Goal: Task Accomplishment & Management: Manage account settings

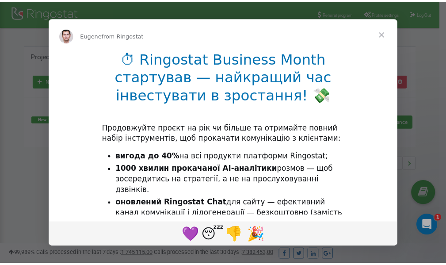
scroll to position [132, 0]
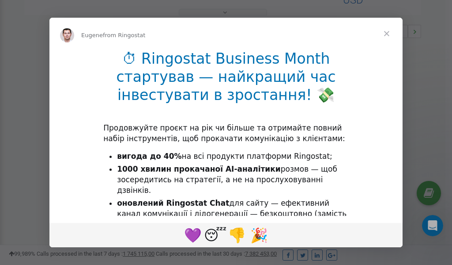
click at [389, 34] on span "Close" at bounding box center [387, 34] width 32 height 32
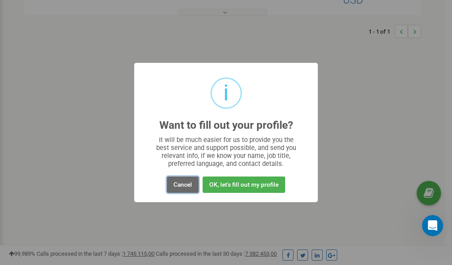
click at [187, 183] on button "Cancel" at bounding box center [183, 184] width 32 height 16
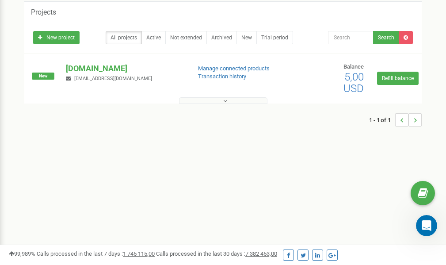
scroll to position [0, 0]
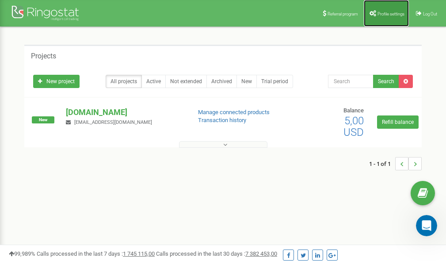
click at [384, 12] on span "Profile settings" at bounding box center [390, 13] width 27 height 5
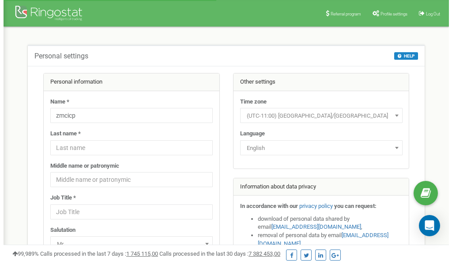
scroll to position [44, 0]
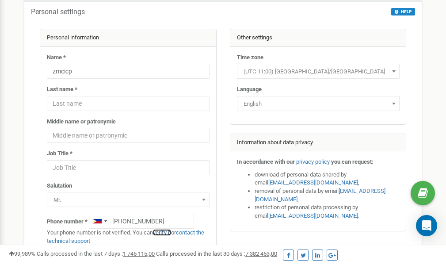
click at [166, 232] on link "verify it" at bounding box center [162, 232] width 18 height 7
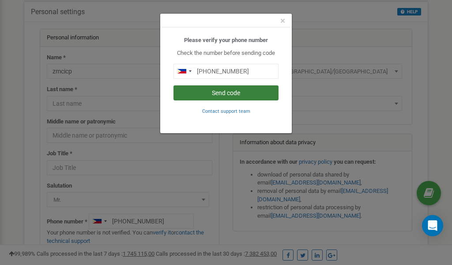
click at [224, 92] on button "Send code" at bounding box center [226, 92] width 105 height 15
